Goal: Register for event/course

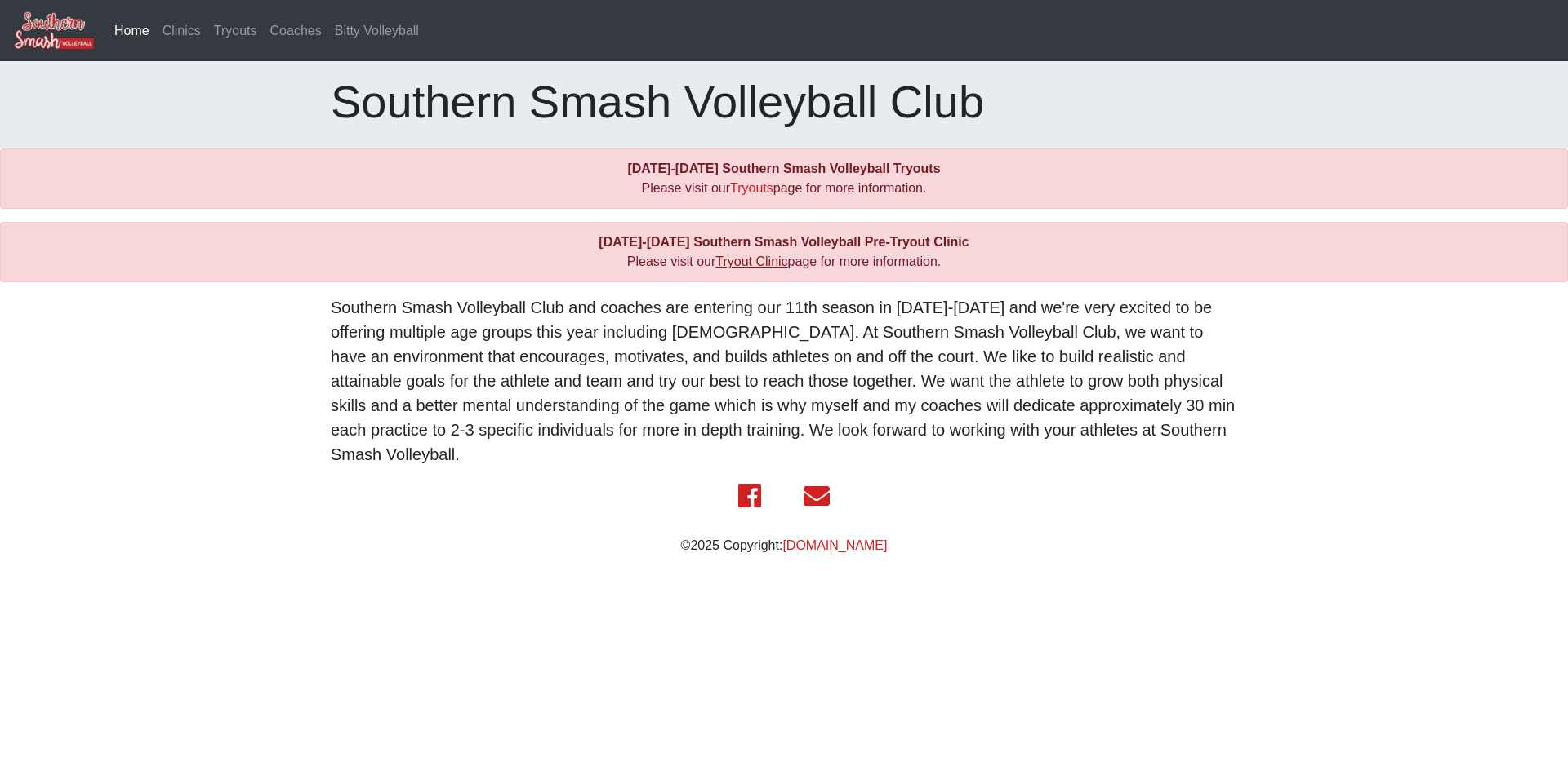
click at [745, 261] on link "Tryout Clinic" at bounding box center [751, 262] width 72 height 14
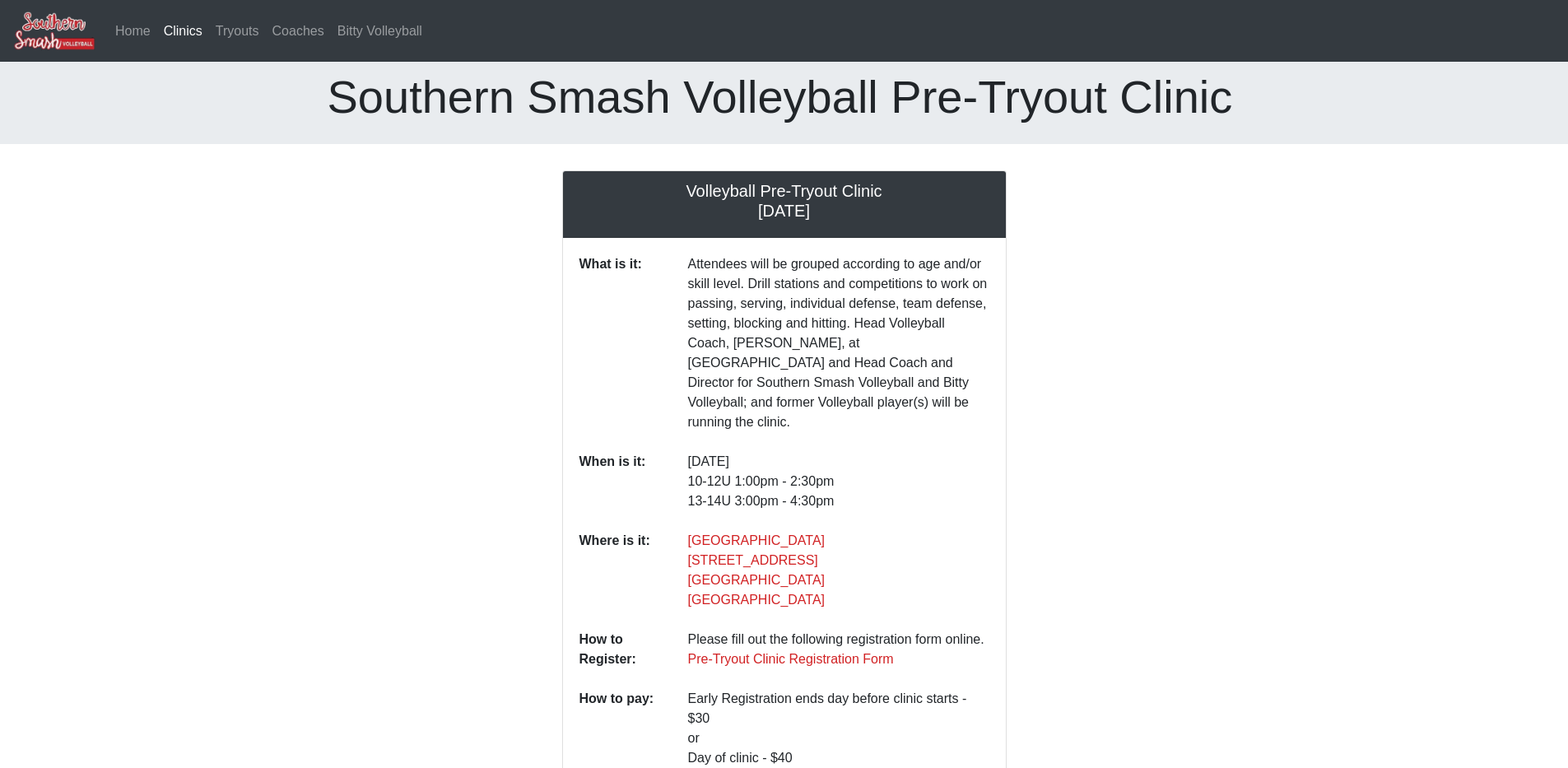
scroll to position [87, 0]
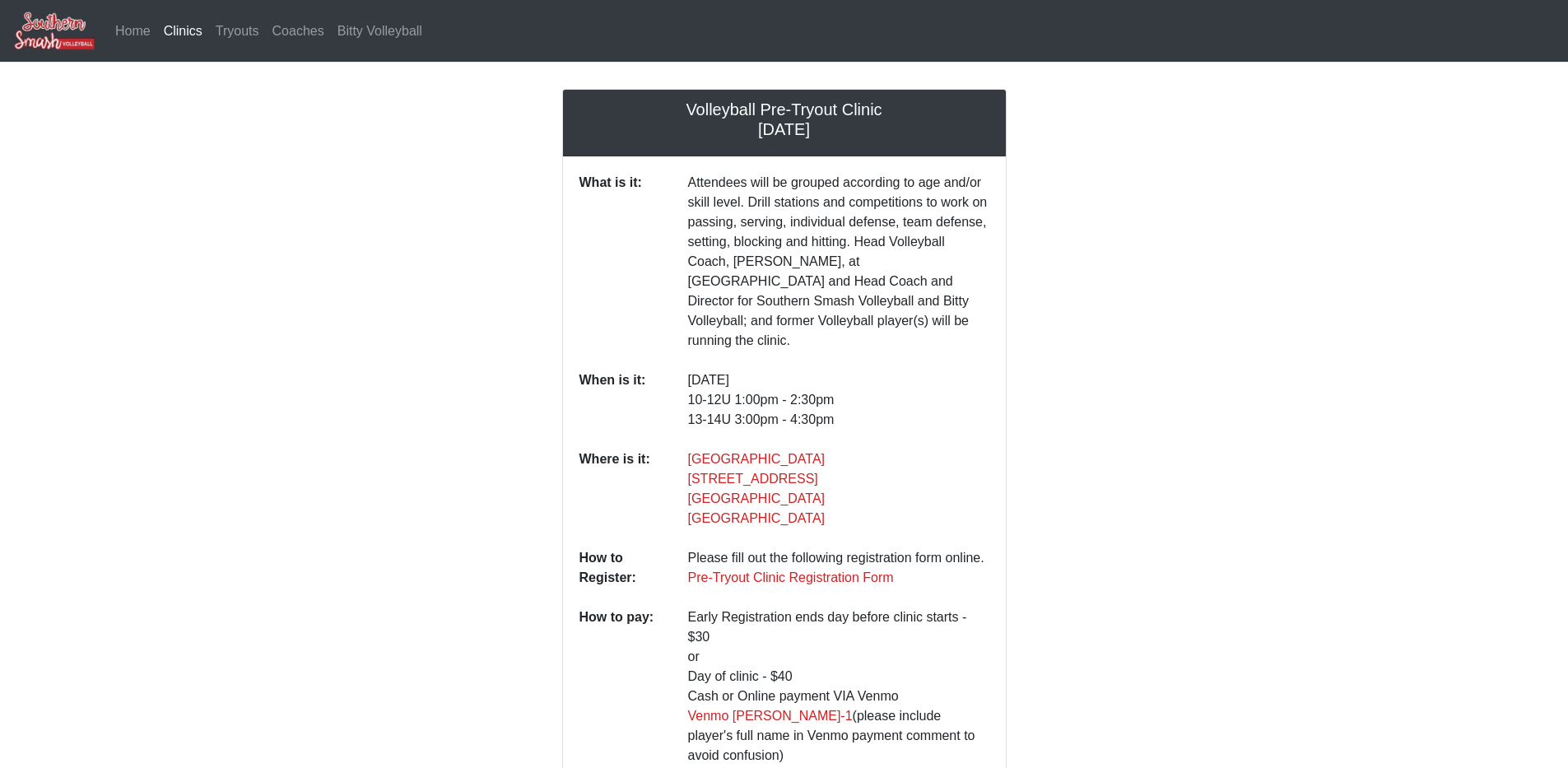
click at [851, 492] on address "Bluff Middle School 15464 Bluff Rd Prairieville, LA 70769 United States" at bounding box center [839, 489] width 302 height 79
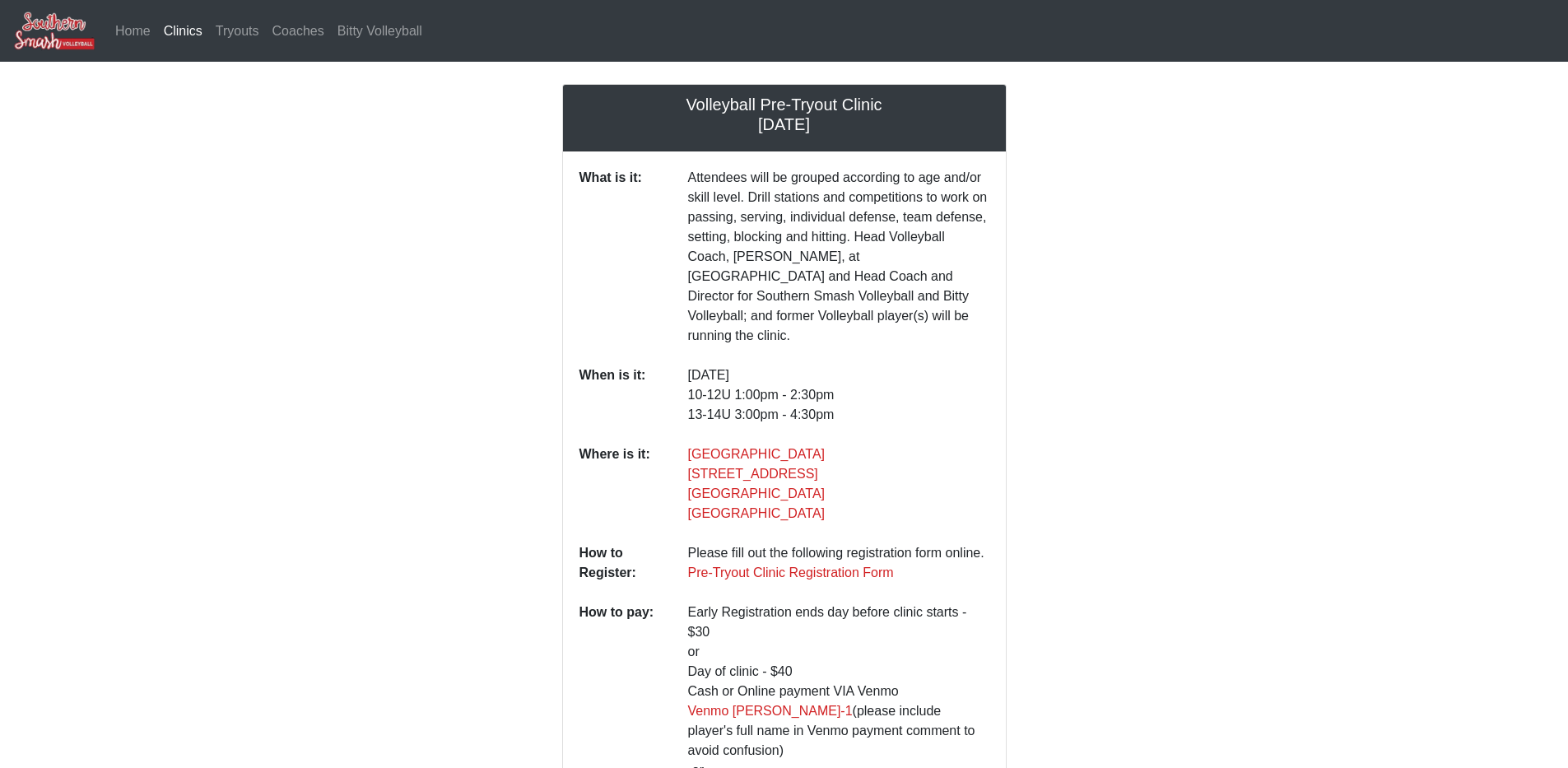
scroll to position [175, 0]
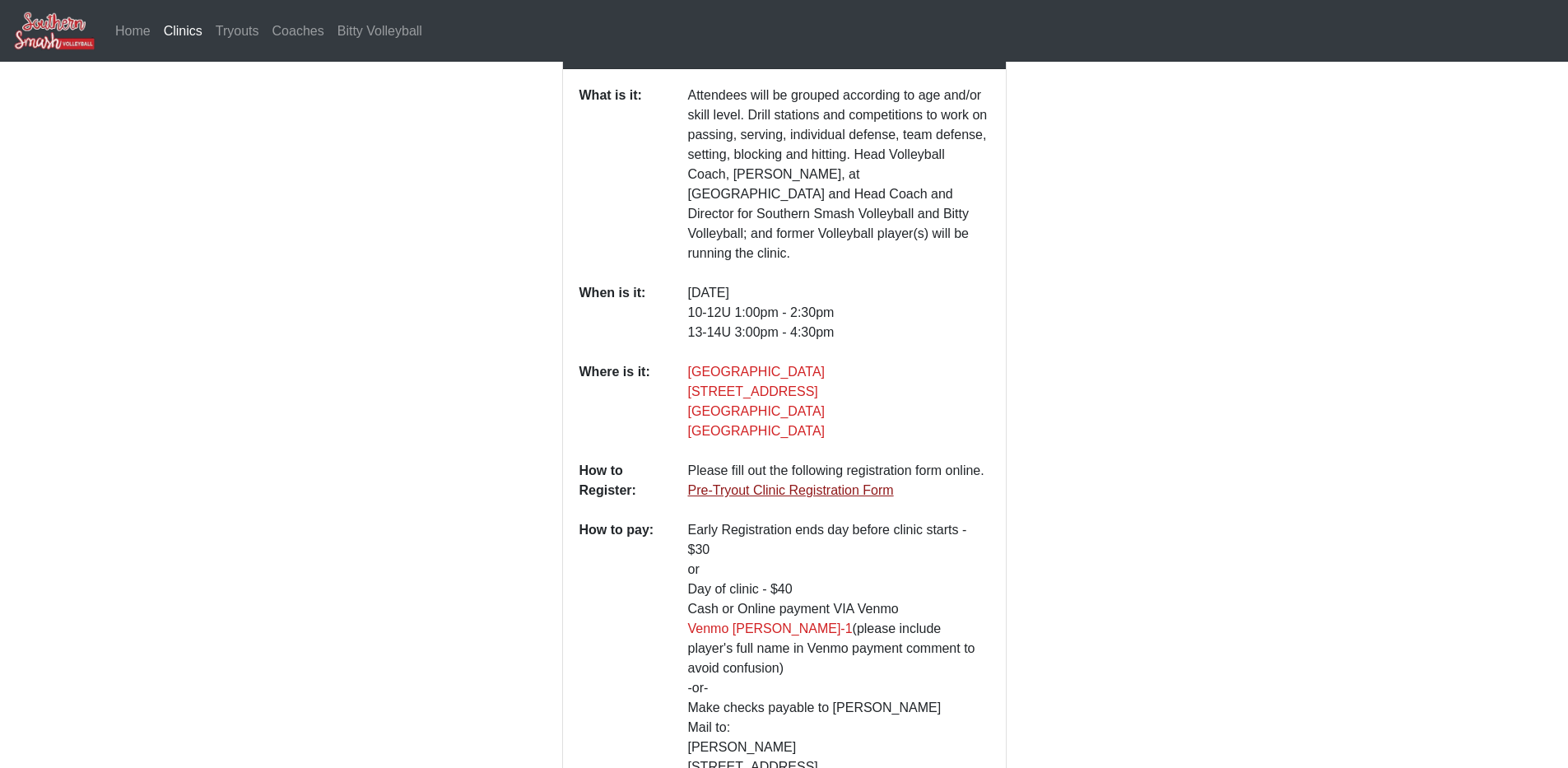
click at [714, 483] on link "Pre-Tryout Clinic Registration Form" at bounding box center [790, 490] width 205 height 14
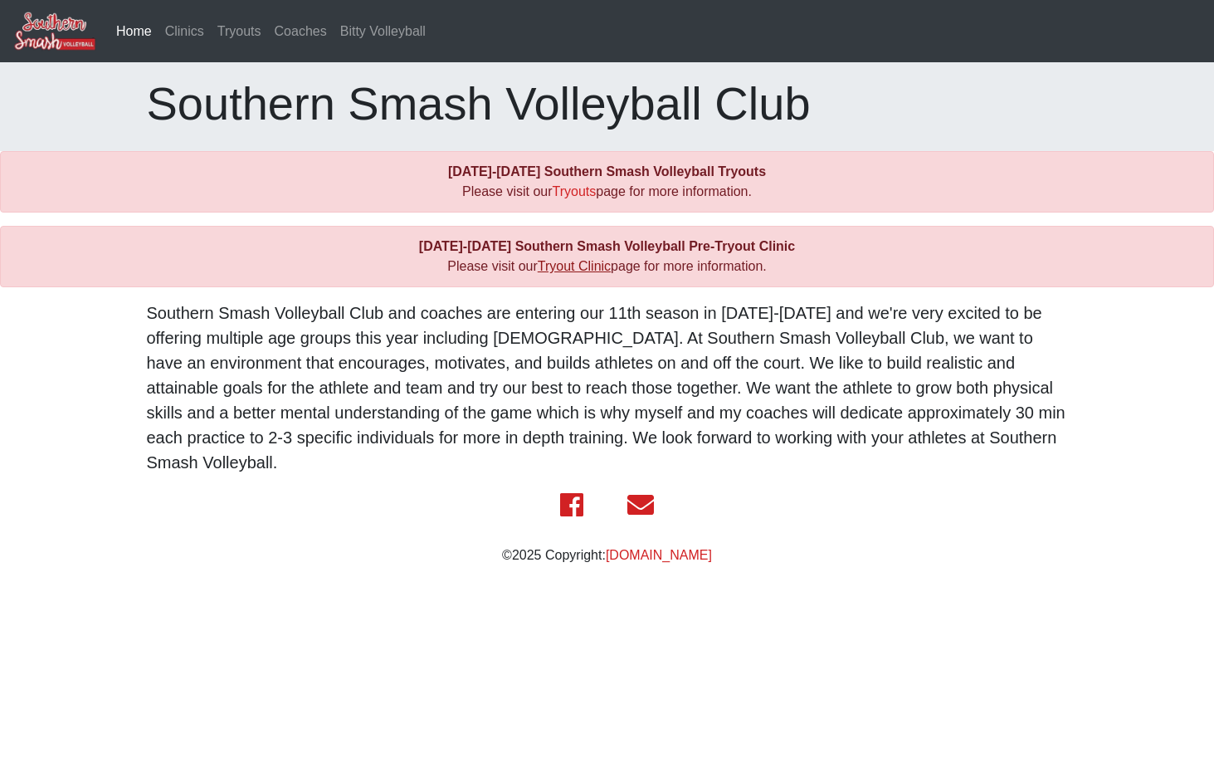
click at [593, 268] on link "Tryout Clinic" at bounding box center [574, 266] width 73 height 14
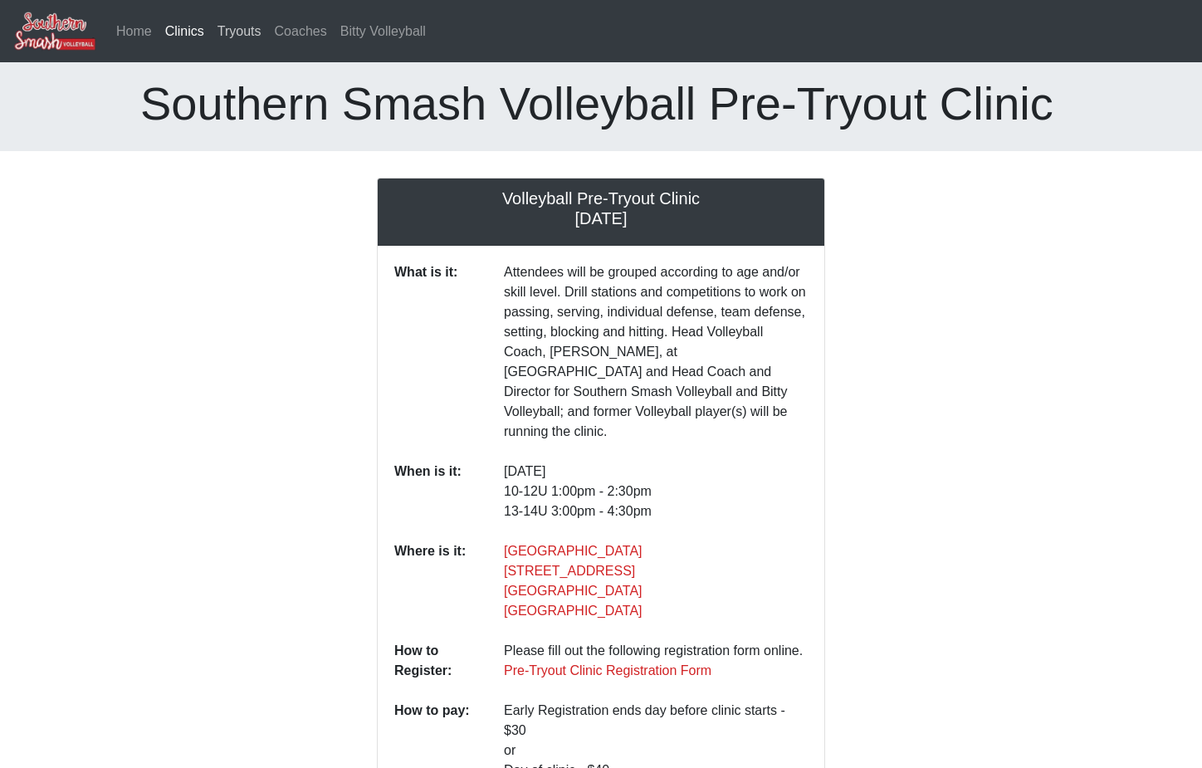
click at [222, 31] on link "Tryouts" at bounding box center [239, 31] width 57 height 33
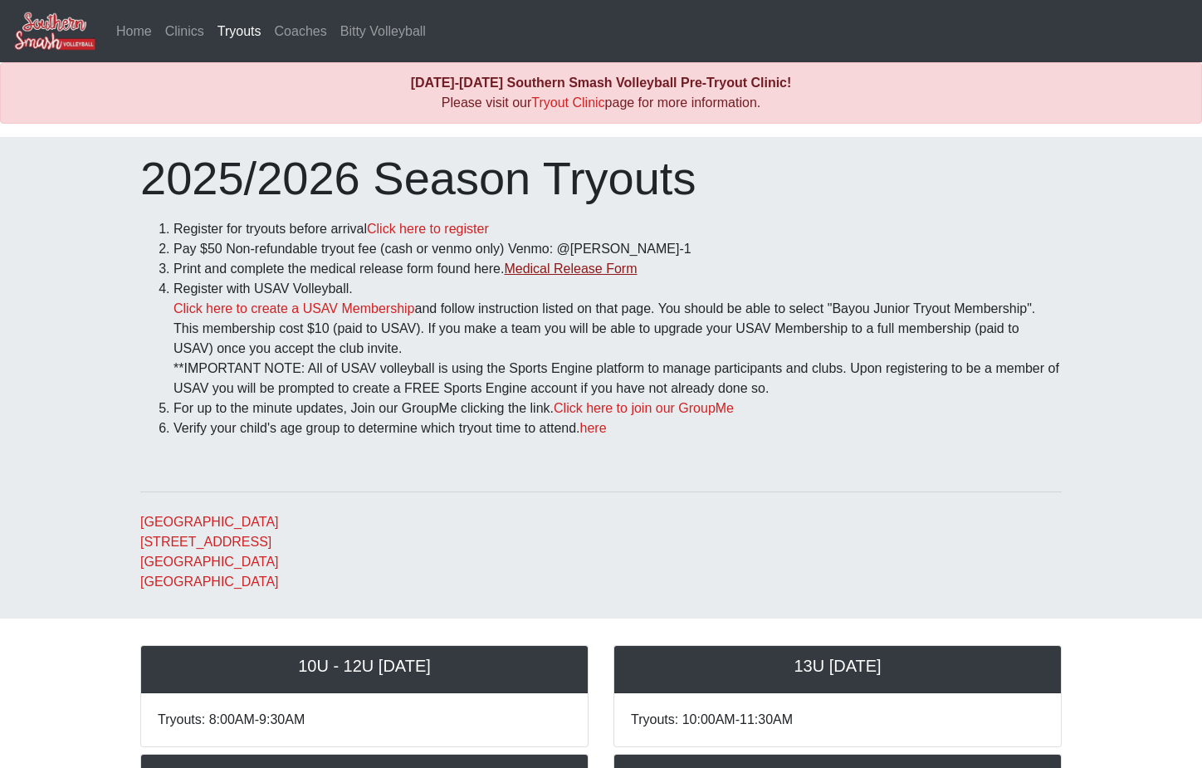
click at [562, 271] on link "Medical Release Form" at bounding box center [570, 268] width 133 height 14
click at [145, 26] on link "Home" at bounding box center [134, 31] width 49 height 33
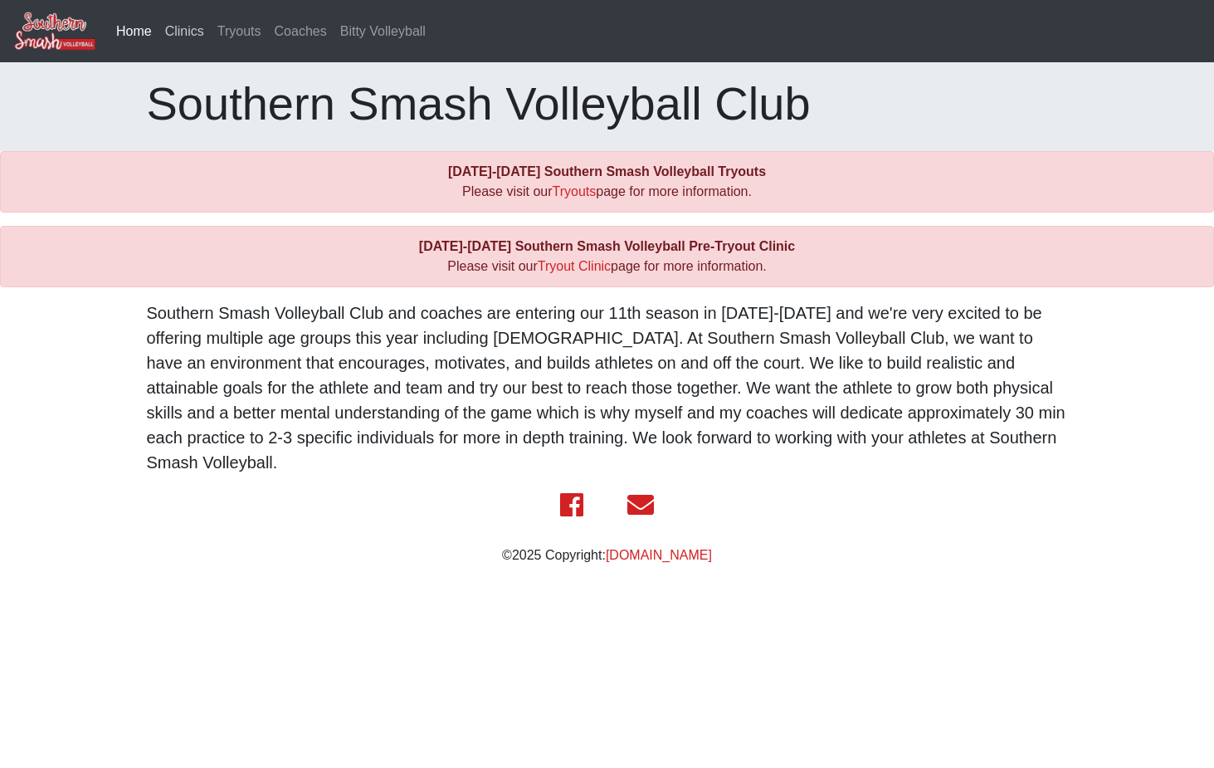
click at [178, 32] on link "Clinics" at bounding box center [185, 31] width 52 height 33
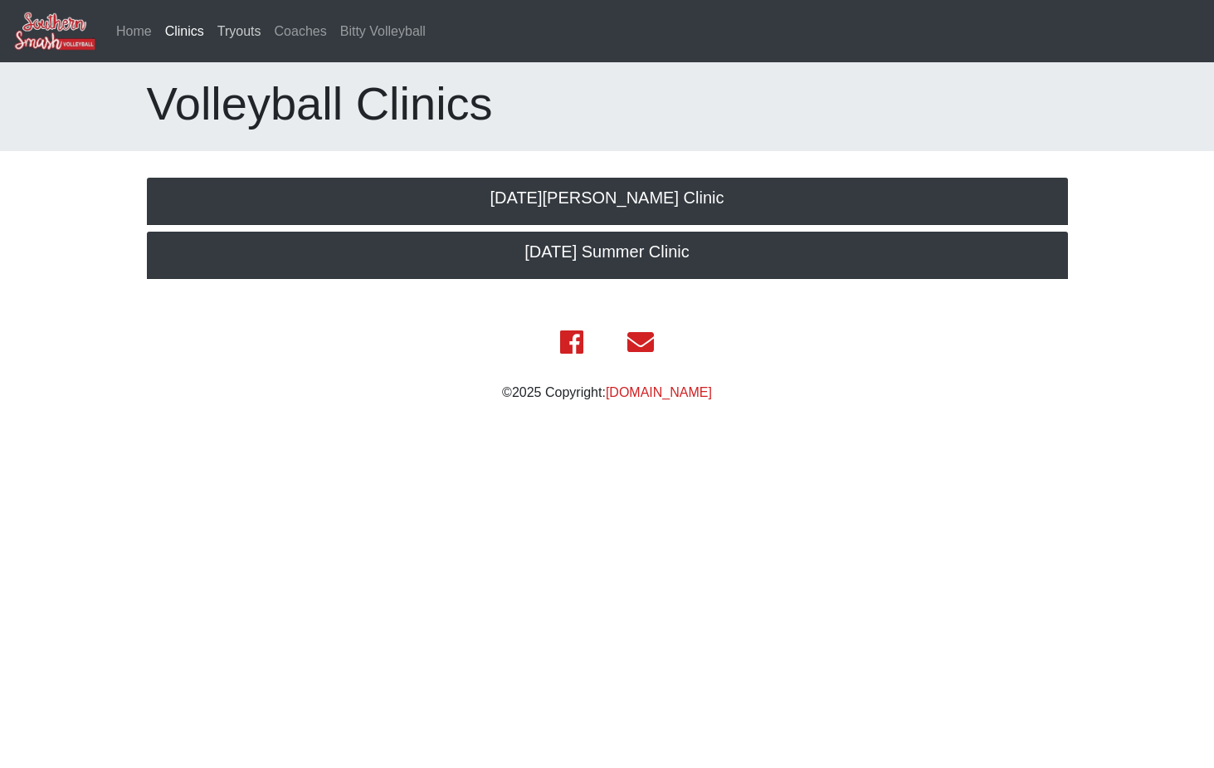
click at [212, 31] on link "Tryouts" at bounding box center [239, 31] width 57 height 33
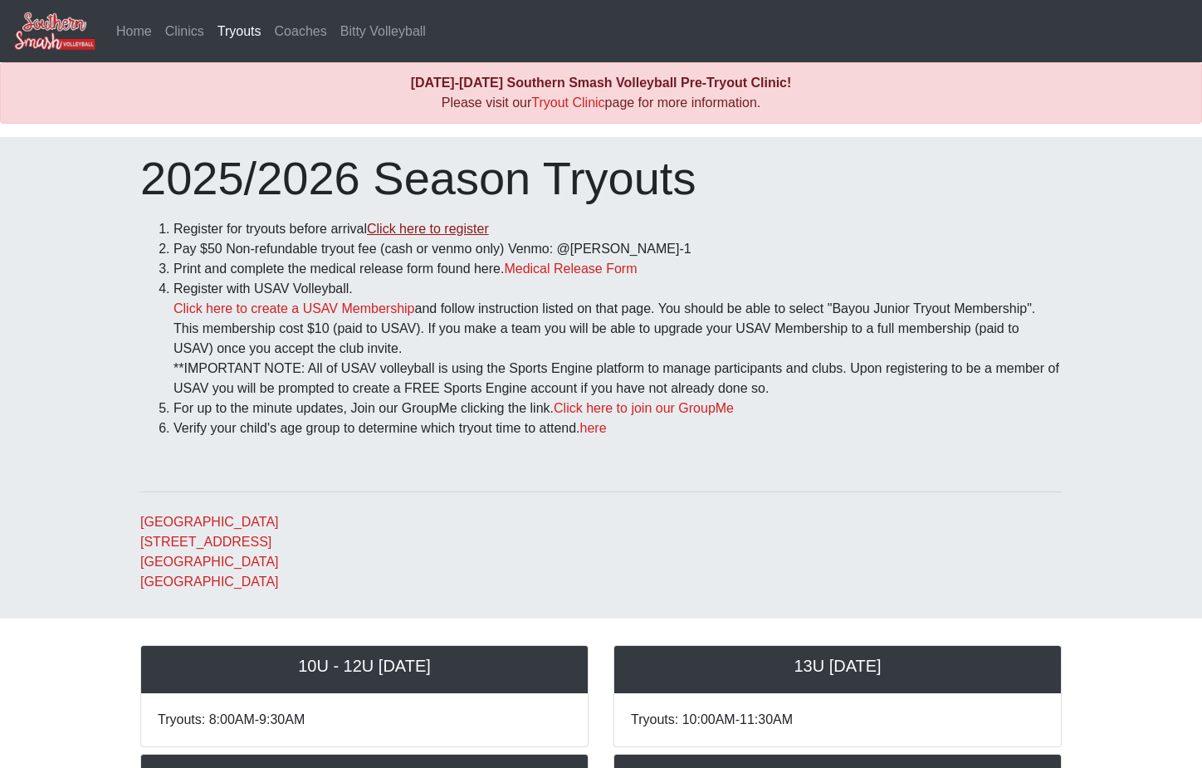
click at [403, 224] on link "Click here to register" at bounding box center [428, 229] width 122 height 14
